Goal: Task Accomplishment & Management: Use online tool/utility

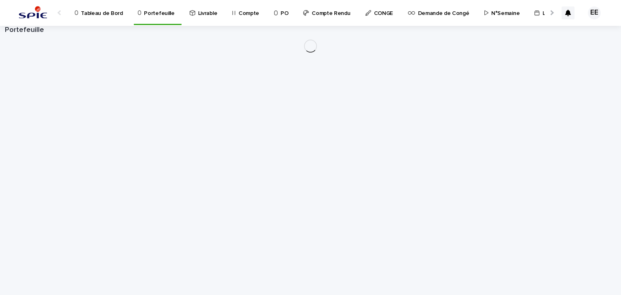
click at [552, 17] on div at bounding box center [551, 12] width 13 height 25
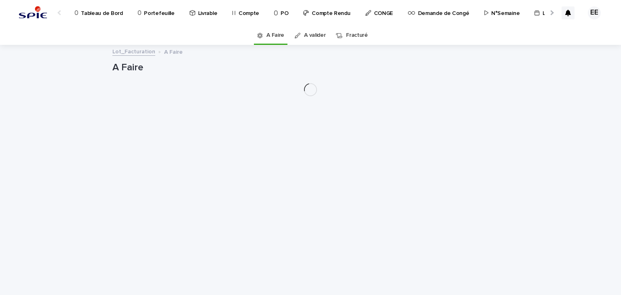
scroll to position [0, 72]
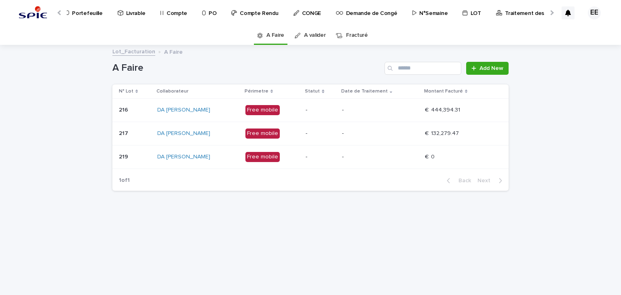
click at [551, 11] on div at bounding box center [551, 12] width 5 height 5
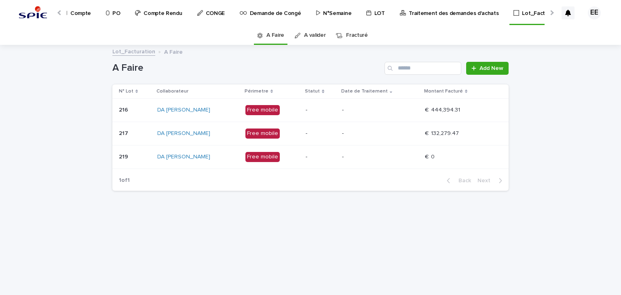
scroll to position [0, 170]
click at [442, 15] on p "Traitement des demandes d'achats" at bounding box center [452, 8] width 90 height 17
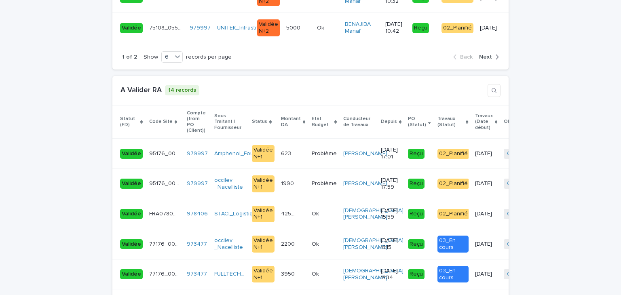
scroll to position [1825, 0]
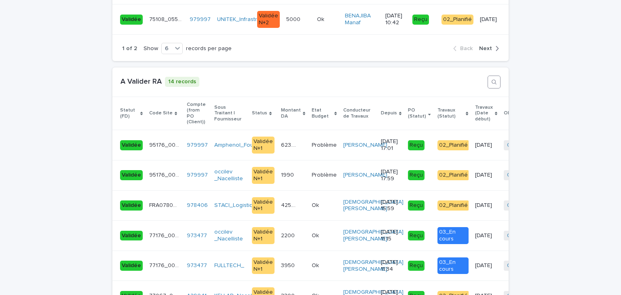
click at [491, 79] on icon "button" at bounding box center [494, 82] width 6 height 6
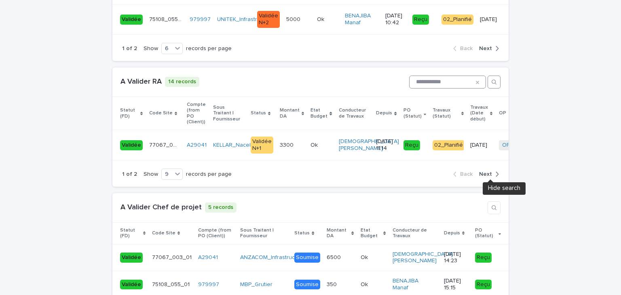
scroll to position [1708, 0]
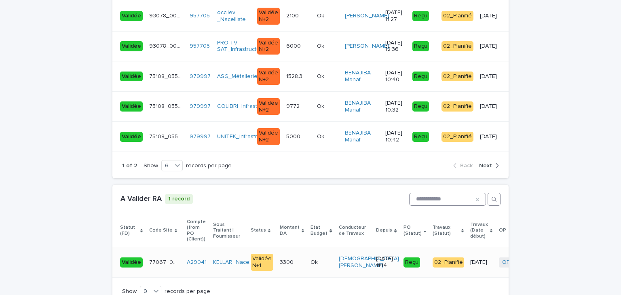
type input "**********"
click at [284, 248] on td "3300 3300" at bounding box center [292, 263] width 31 height 30
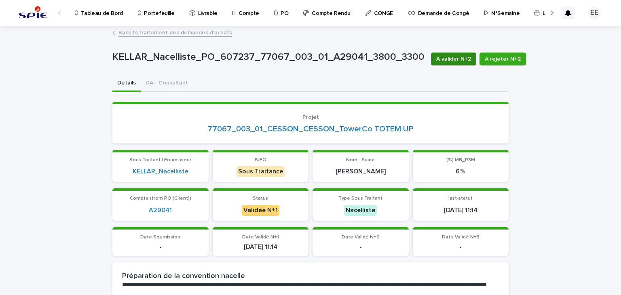
click at [460, 59] on span "A valider N+2" at bounding box center [454, 59] width 35 height 8
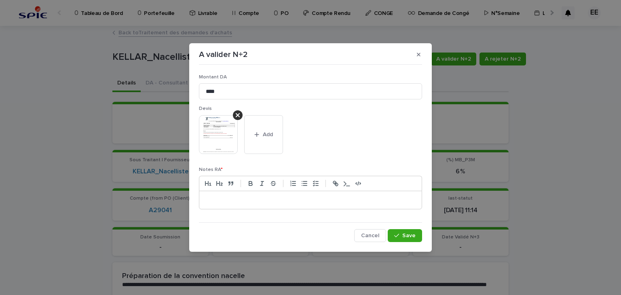
click at [310, 201] on p at bounding box center [311, 200] width 210 height 8
click at [417, 234] on button "Save" at bounding box center [405, 235] width 34 height 13
